Goal: Task Accomplishment & Management: Use online tool/utility

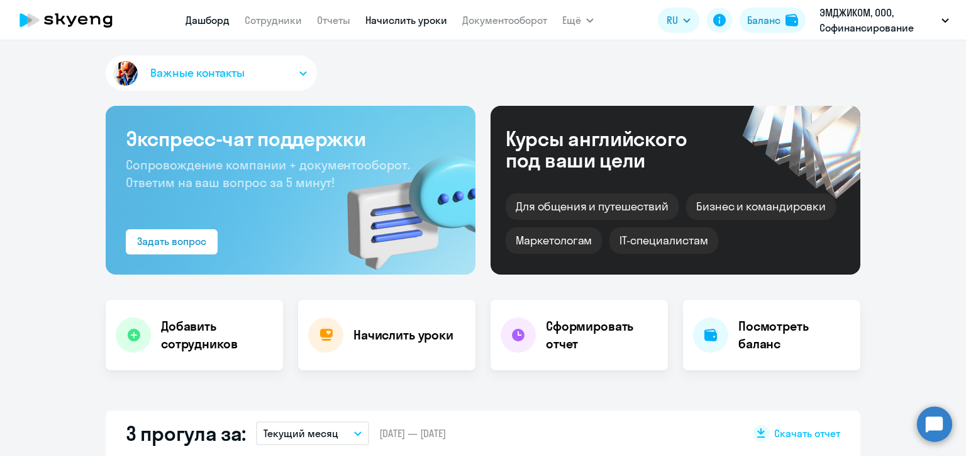
click at [405, 23] on link "Начислить уроки" at bounding box center [407, 20] width 82 height 13
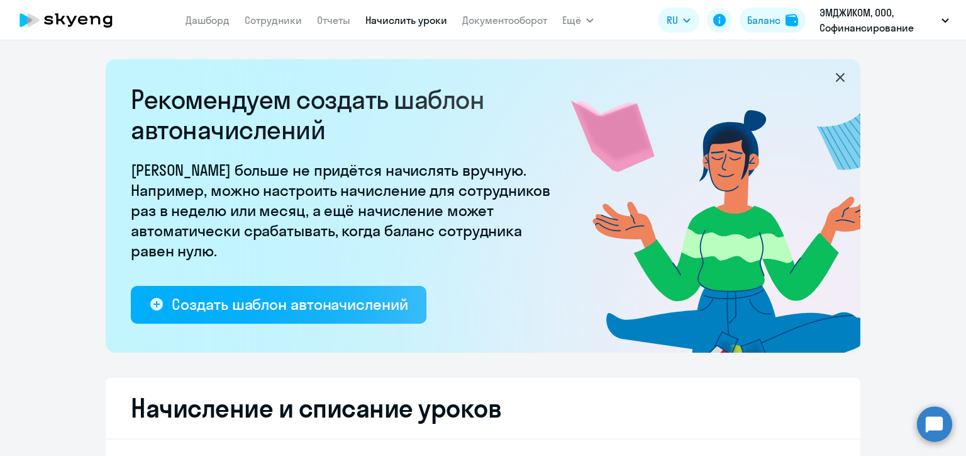
select select "10"
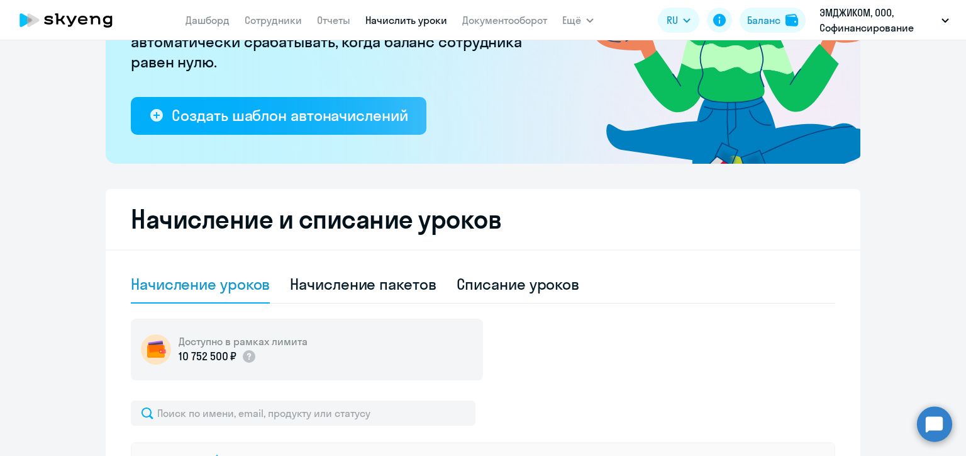
scroll to position [315, 0]
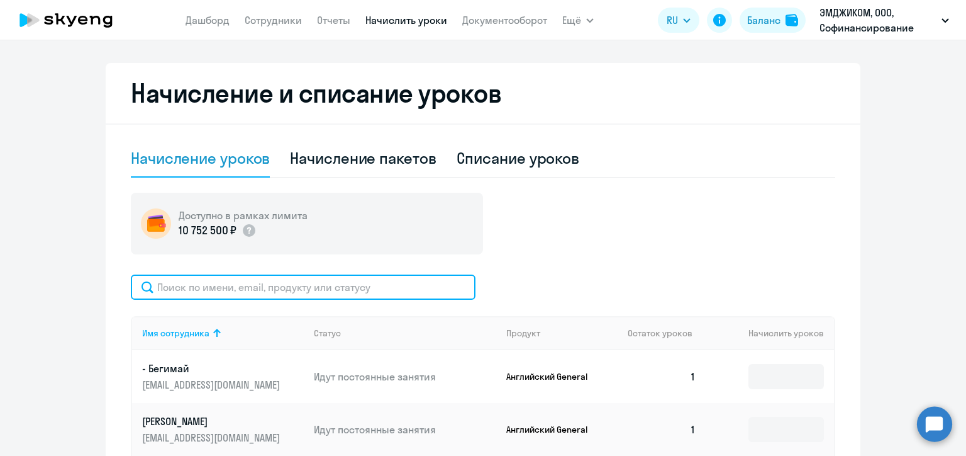
click at [312, 289] on input "text" at bounding box center [303, 286] width 345 height 25
paste input "[PERSON_NAME]"
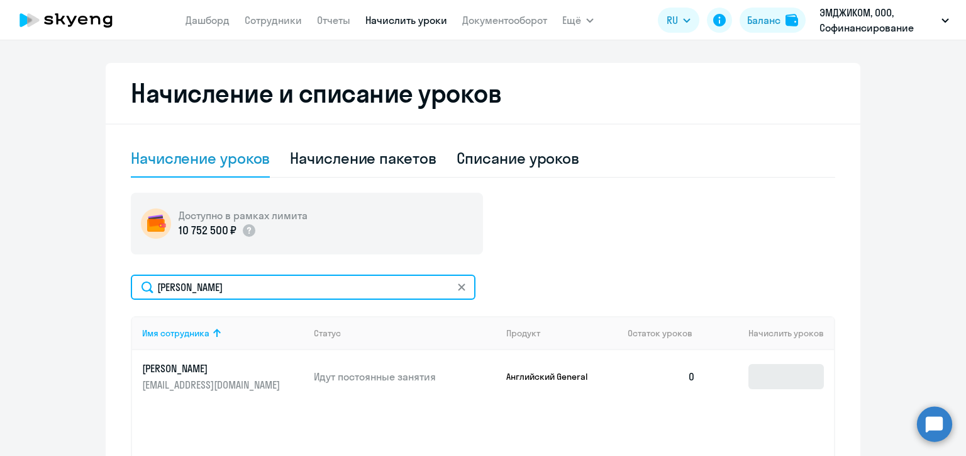
type input "[PERSON_NAME]"
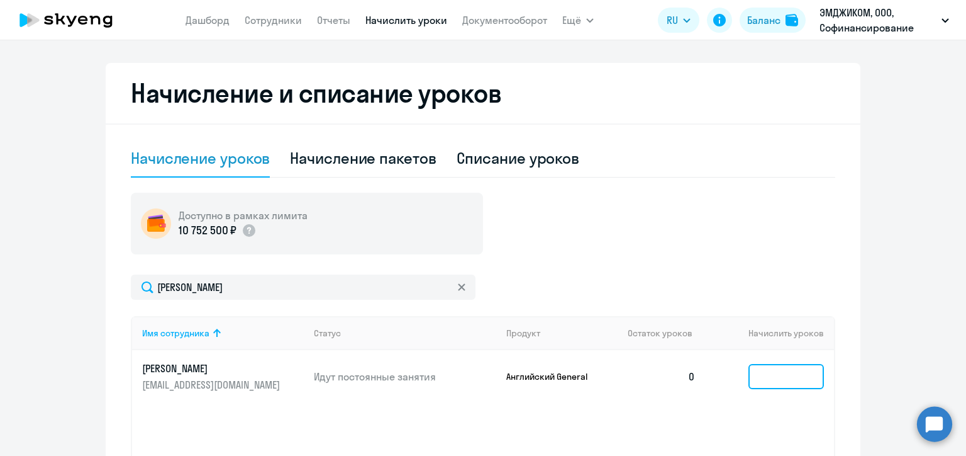
click at [773, 379] on input at bounding box center [787, 376] width 76 height 25
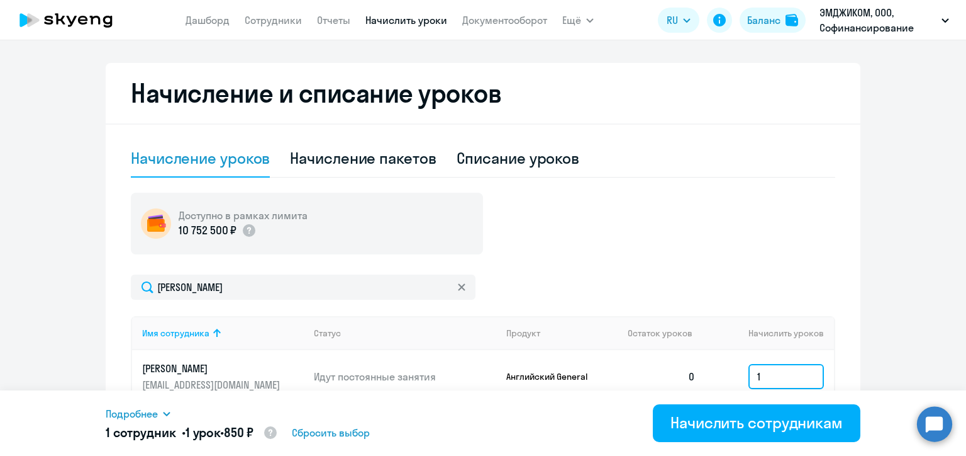
scroll to position [440, 0]
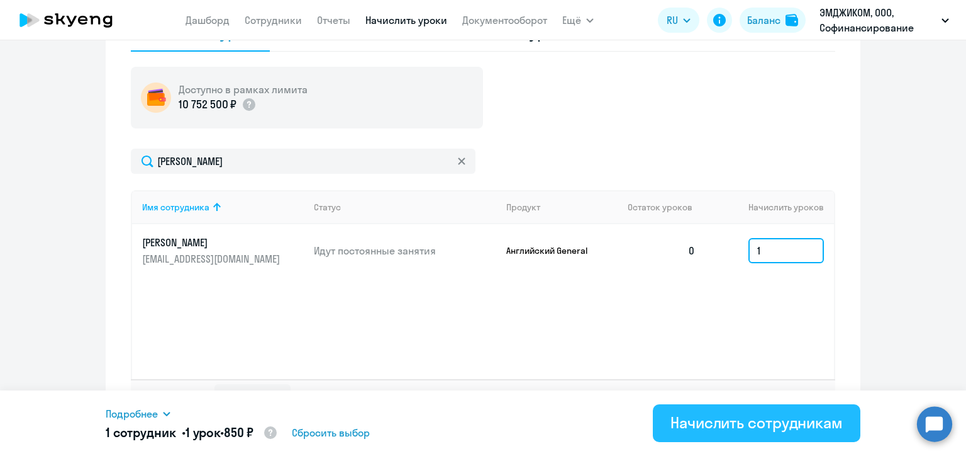
type input "1"
click at [727, 423] on div "Начислить сотрудникам" at bounding box center [757, 422] width 172 height 20
